Goal: Task Accomplishment & Management: Manage account settings

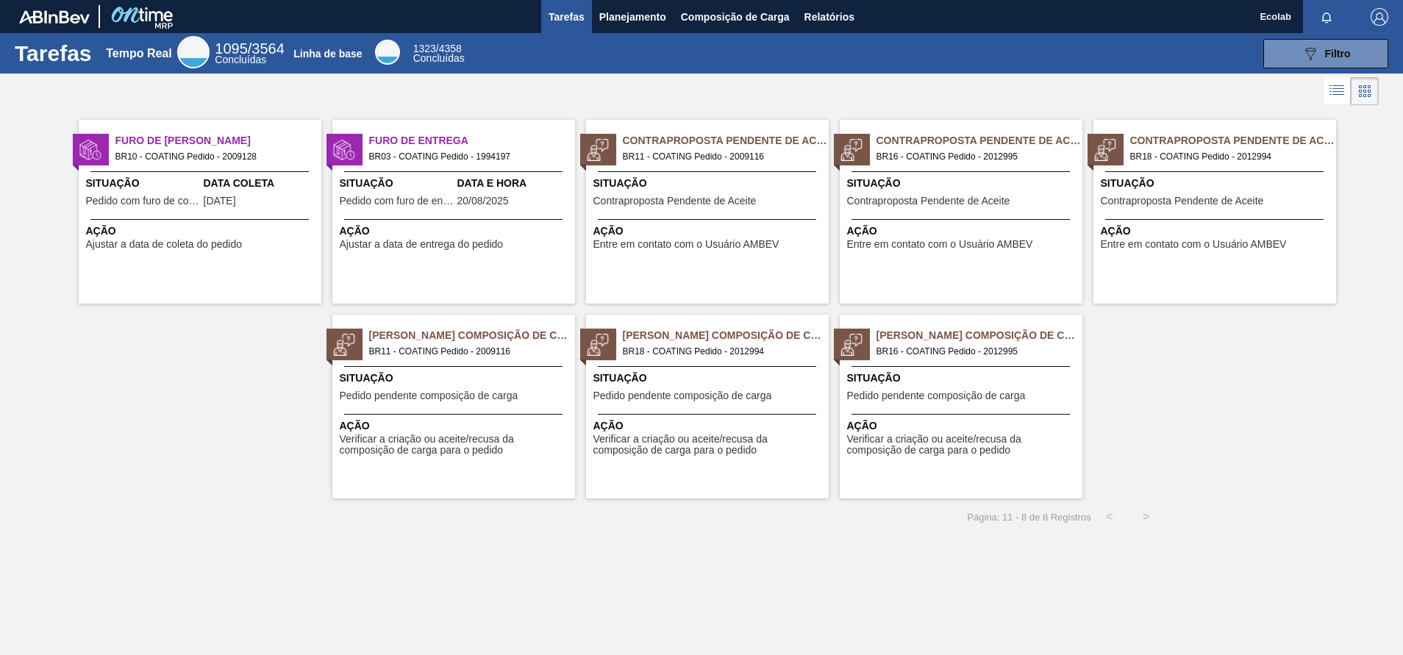
click at [429, 242] on span "Ajustar a data de entrega do pedido" at bounding box center [422, 244] width 164 height 11
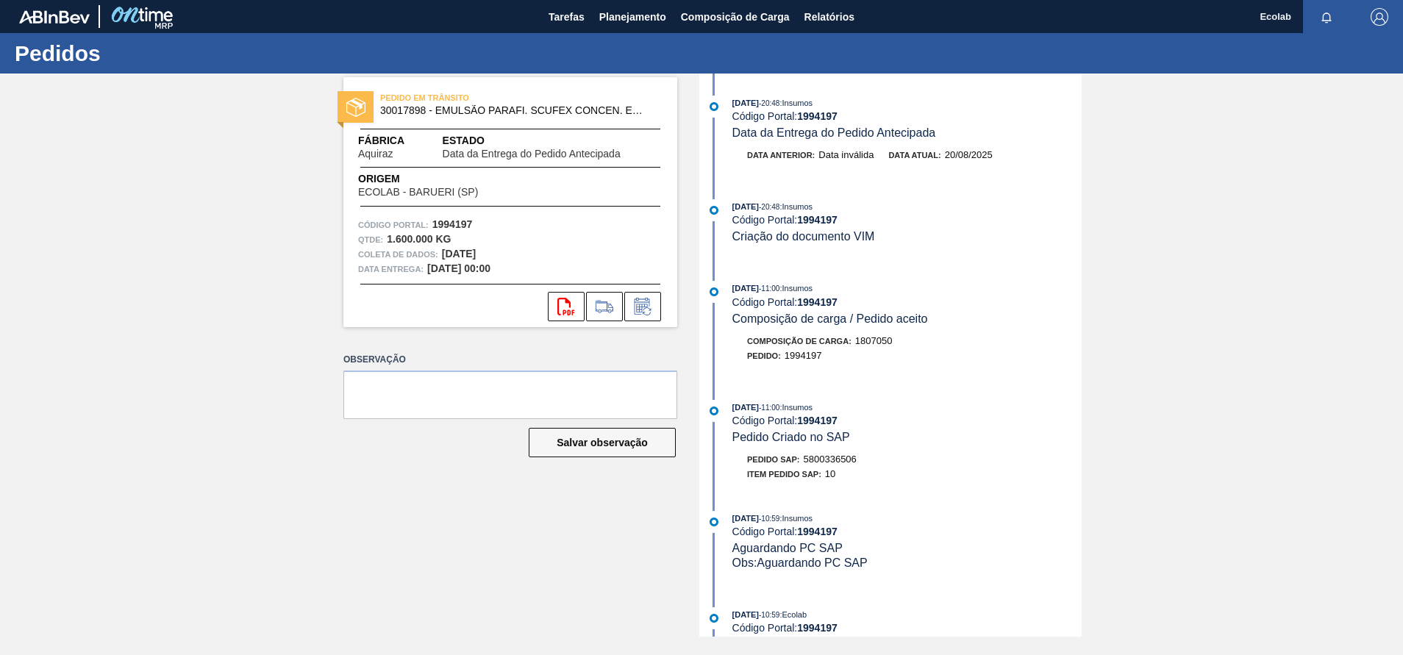
click at [474, 521] on div "PEDIDO EM TRÂNSITO 30017898 - EMULSÃO PARAFI. SCUFEX CONCEN. ECOLAB Fábrica Aqu…" at bounding box center [499, 355] width 356 height 563
click at [432, 374] on textarea at bounding box center [510, 395] width 334 height 49
type textarea "p"
paste textarea "39101284 NS"
type textarea "NF 39101284 NS, CONSIDERAR PRAZO DE ENTREGA [DATE]"
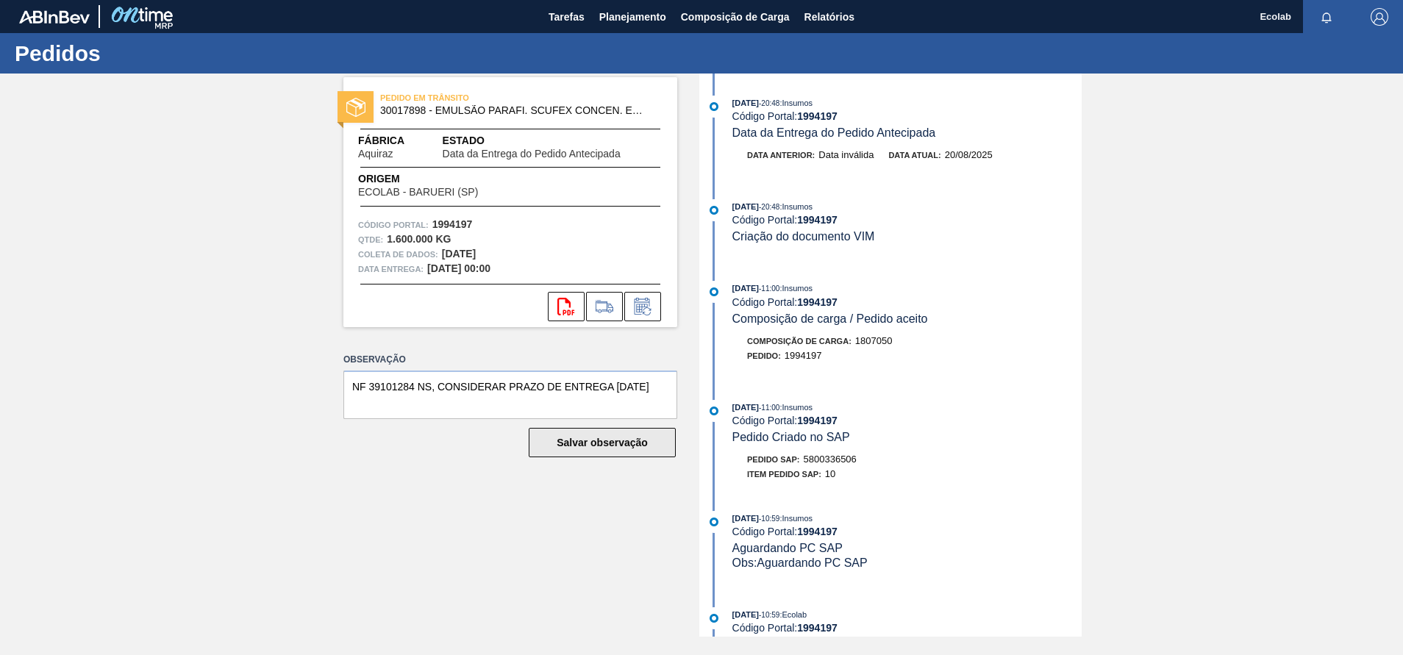
click at [594, 435] on button "Salvar observação" at bounding box center [602, 442] width 147 height 29
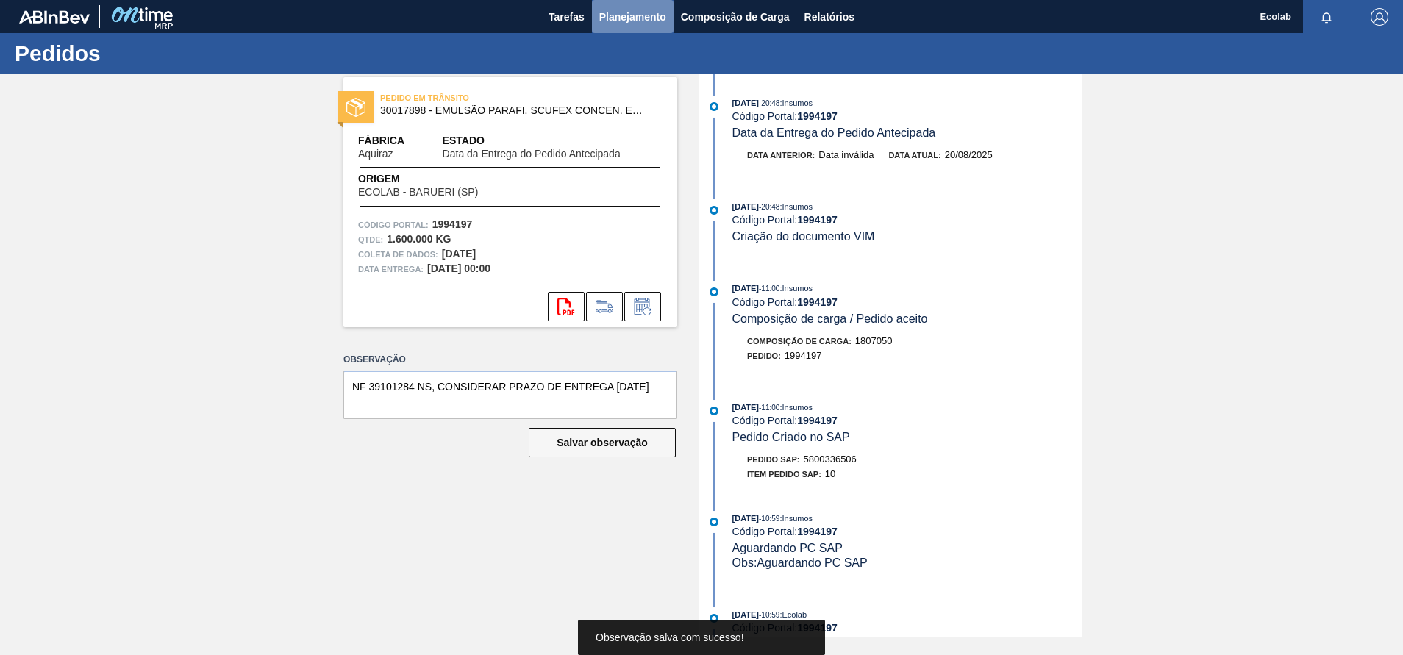
click at [629, 19] on span "Planejamento" at bounding box center [632, 17] width 67 height 18
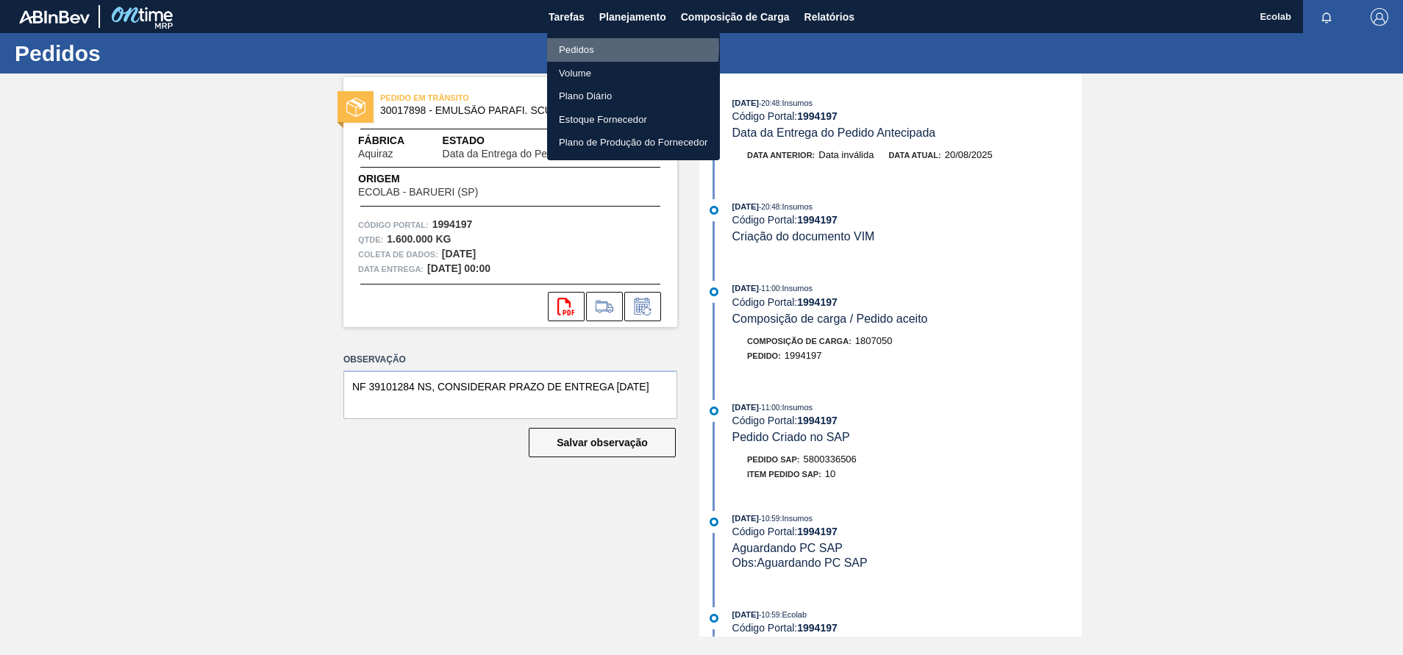
click at [603, 47] on li "Pedidos" at bounding box center [633, 50] width 173 height 24
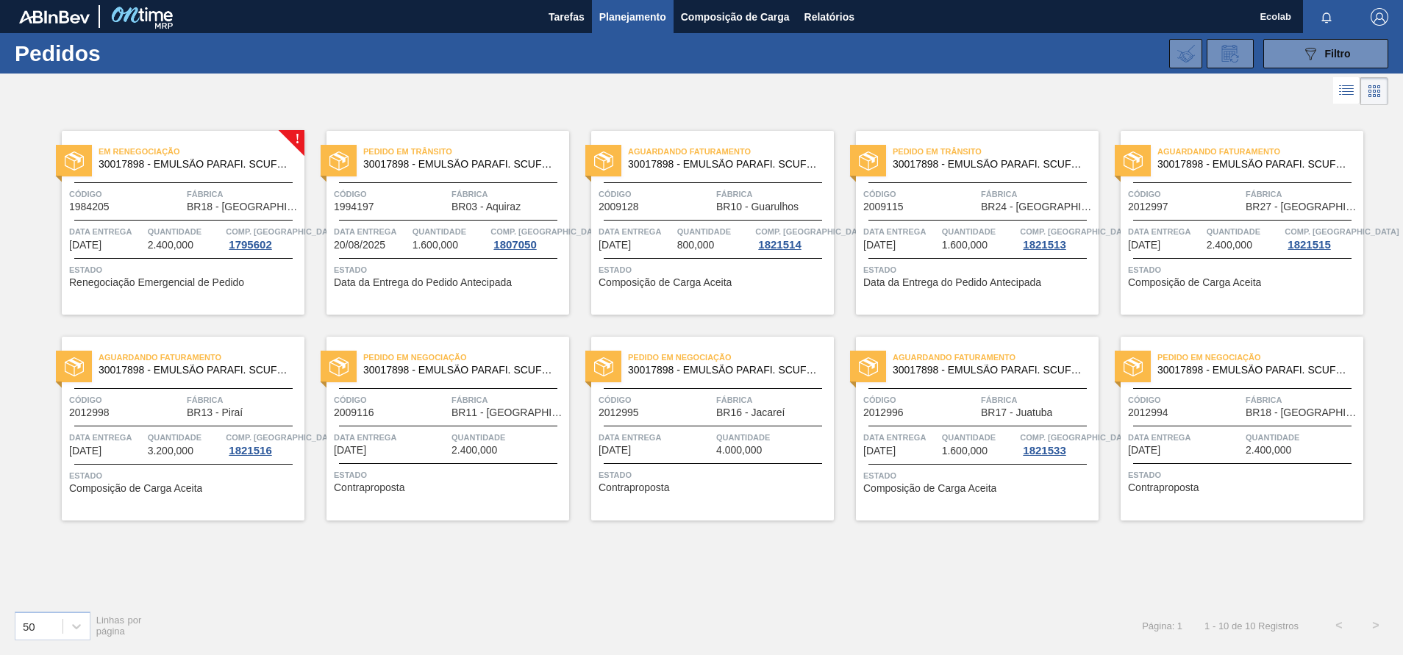
click at [500, 448] on div "Quantidade 2.400,000" at bounding box center [508, 443] width 114 height 26
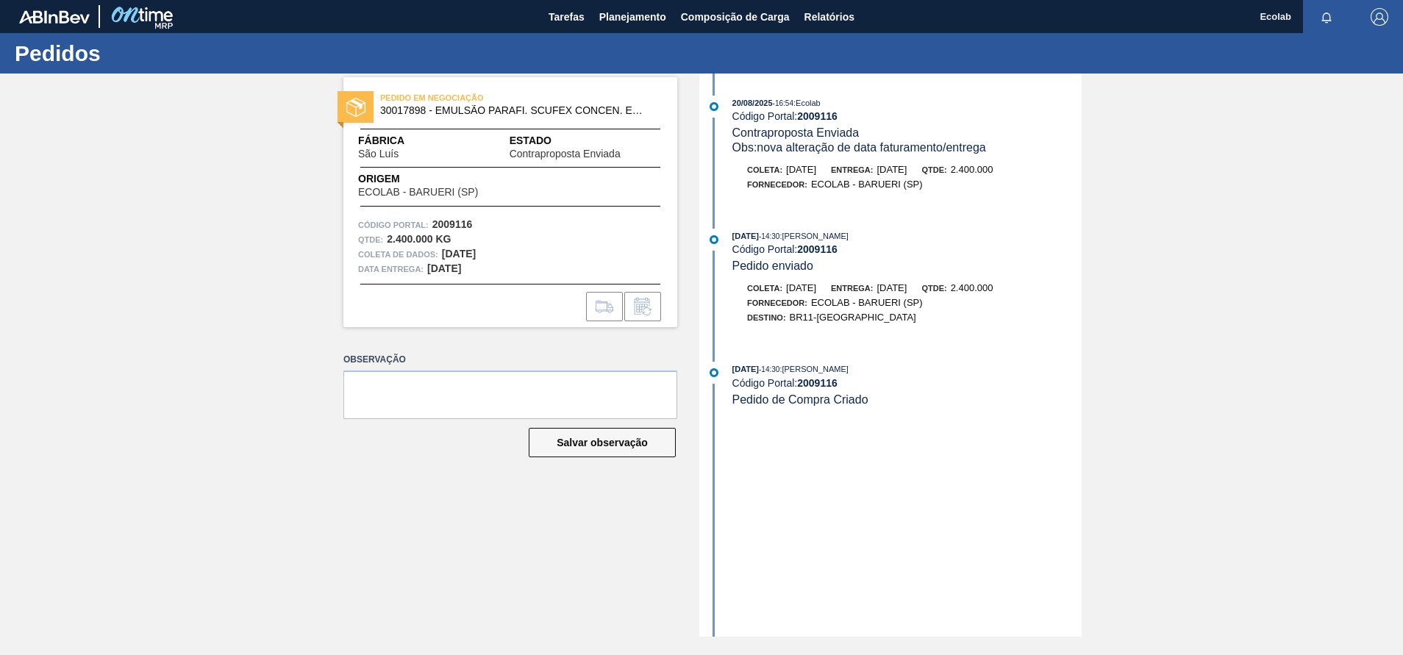
click at [1193, 204] on div "PEDIDO EM NEGOCIAÇÃO 30017898 - EMULSÃO PARAFI. SCUFEX CONCEN. ECOLAB Fábrica […" at bounding box center [701, 355] width 1403 height 563
click at [396, 424] on div "Observação Salvar observação" at bounding box center [510, 417] width 334 height 136
